Goal: Task Accomplishment & Management: Use online tool/utility

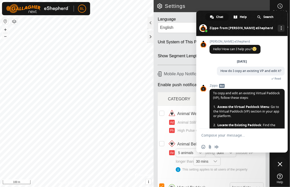
scroll to position [123, 0]
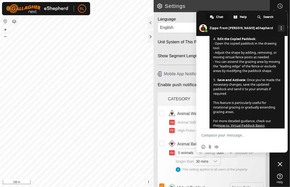
click at [259, 170] on div "This setting applies to all users of the property" at bounding box center [219, 169] width 88 height 5
click at [280, 163] on span "Close chat" at bounding box center [279, 164] width 5 height 5
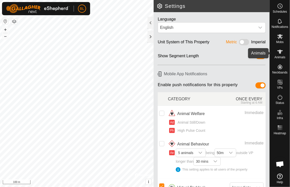
click at [281, 52] on icon at bounding box center [280, 52] width 6 height 6
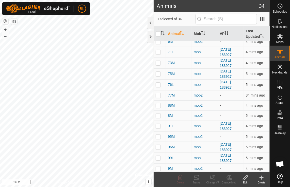
scroll to position [230, 0]
click at [281, 38] on icon at bounding box center [280, 36] width 6 height 5
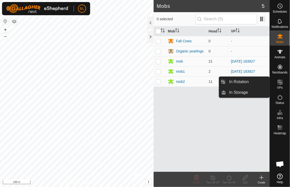
click at [279, 85] on icon at bounding box center [280, 82] width 6 height 6
click at [242, 81] on link "In Rotation" at bounding box center [247, 82] width 43 height 10
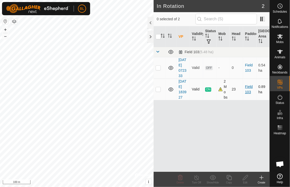
click at [250, 87] on link "Field 103" at bounding box center [249, 89] width 8 height 9
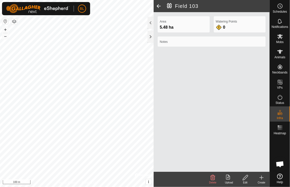
click at [156, 5] on span at bounding box center [158, 6] width 10 height 12
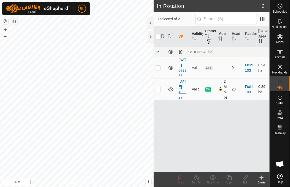
click at [182, 90] on link "[DATE] 183927" at bounding box center [182, 89] width 8 height 20
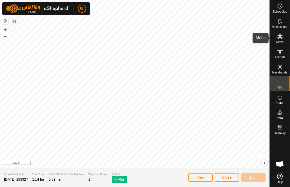
click at [281, 36] on icon at bounding box center [280, 36] width 6 height 5
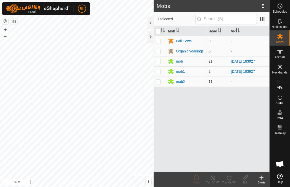
click at [159, 83] on p-checkbox at bounding box center [157, 82] width 5 height 4
checkbox input "true"
click at [227, 180] on icon at bounding box center [229, 178] width 6 height 6
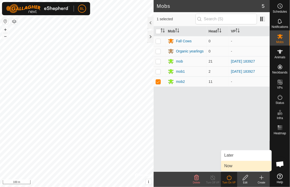
click at [228, 167] on link "Now" at bounding box center [246, 166] width 50 height 10
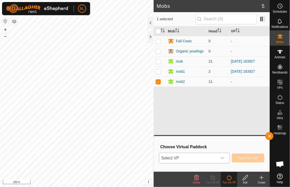
click at [223, 158] on icon "dropdown trigger" at bounding box center [222, 158] width 4 height 4
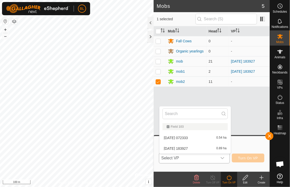
click at [195, 148] on li "[DATE] 183927 0.89 ha" at bounding box center [194, 149] width 71 height 10
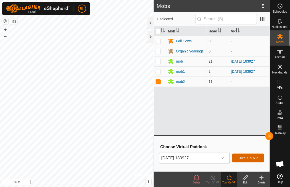
click at [241, 157] on span "Turn On VP" at bounding box center [248, 158] width 20 height 4
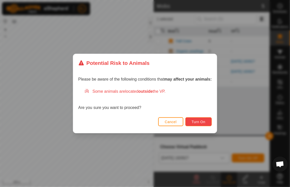
click at [198, 123] on span "Turn On" at bounding box center [198, 122] width 14 height 4
